Goal: Task Accomplishment & Management: Use online tool/utility

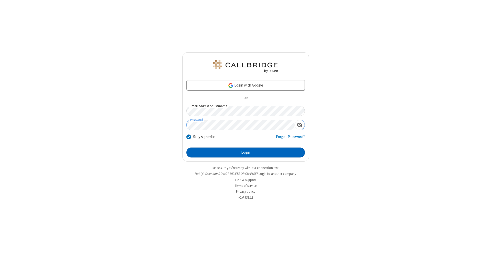
click at [245, 153] on button "Login" at bounding box center [245, 153] width 118 height 10
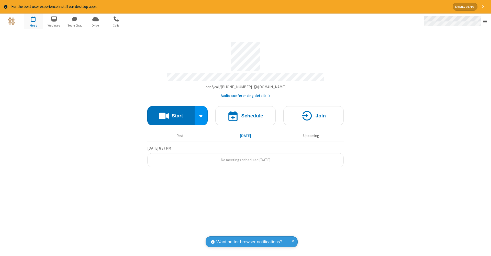
click at [485, 21] on span "Open menu" at bounding box center [485, 21] width 4 height 5
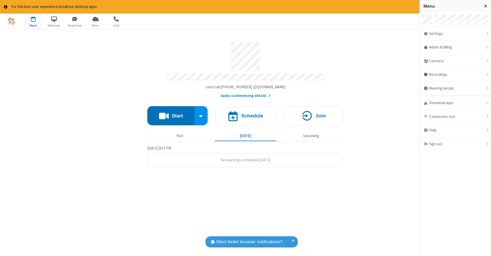
click at [33, 21] on span "button" at bounding box center [33, 19] width 19 height 9
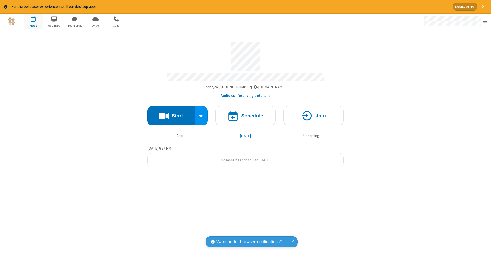
click at [33, 21] on span "button" at bounding box center [33, 19] width 19 height 9
click at [245, 114] on h4 "Schedule" at bounding box center [252, 116] width 22 height 5
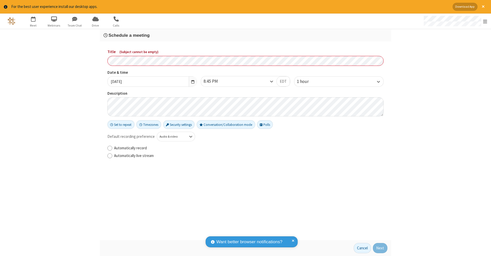
click at [245, 35] on h3 "Schedule a meeting" at bounding box center [246, 35] width 284 height 5
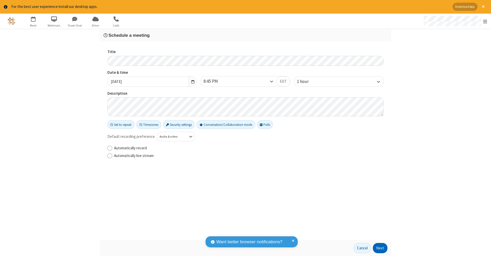
click at [380, 249] on button "Next" at bounding box center [380, 248] width 15 height 10
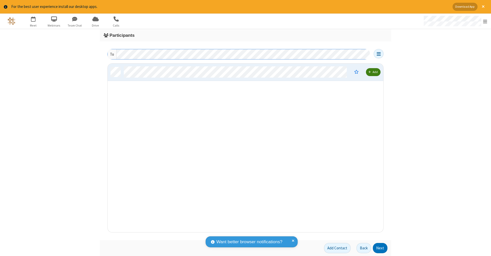
scroll to position [165, 272]
click at [380, 249] on button "Next" at bounding box center [380, 248] width 15 height 10
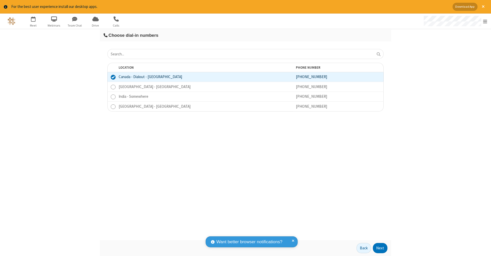
click at [380, 249] on button "Next" at bounding box center [380, 248] width 15 height 10
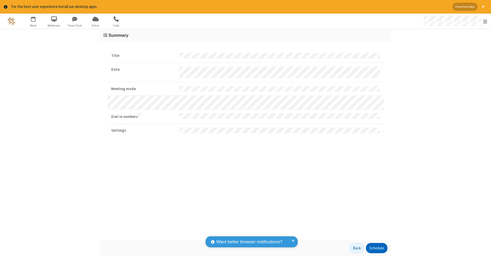
click at [376, 249] on button "Schedule" at bounding box center [376, 248] width 21 height 10
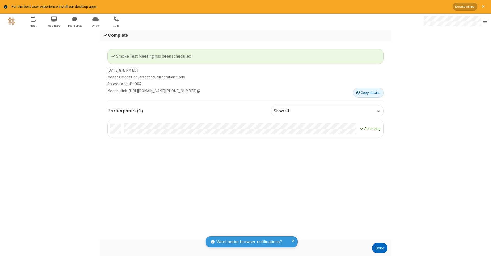
click at [380, 249] on button "Done" at bounding box center [379, 248] width 15 height 10
